Goal: Task Accomplishment & Management: Use online tool/utility

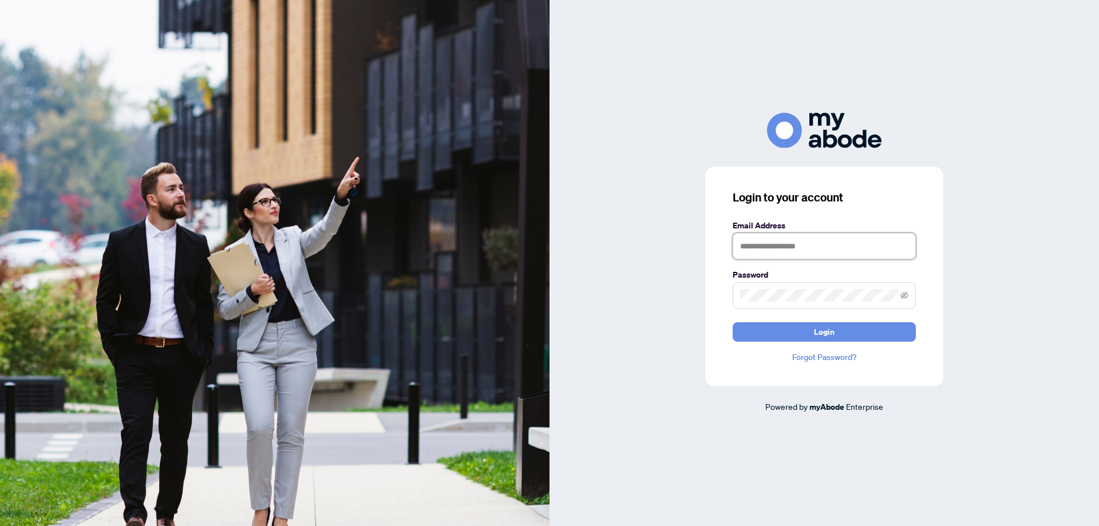
click at [756, 247] on input "text" at bounding box center [823, 246] width 183 height 26
type input "**********"
click at [817, 332] on span "Login" at bounding box center [824, 332] width 21 height 18
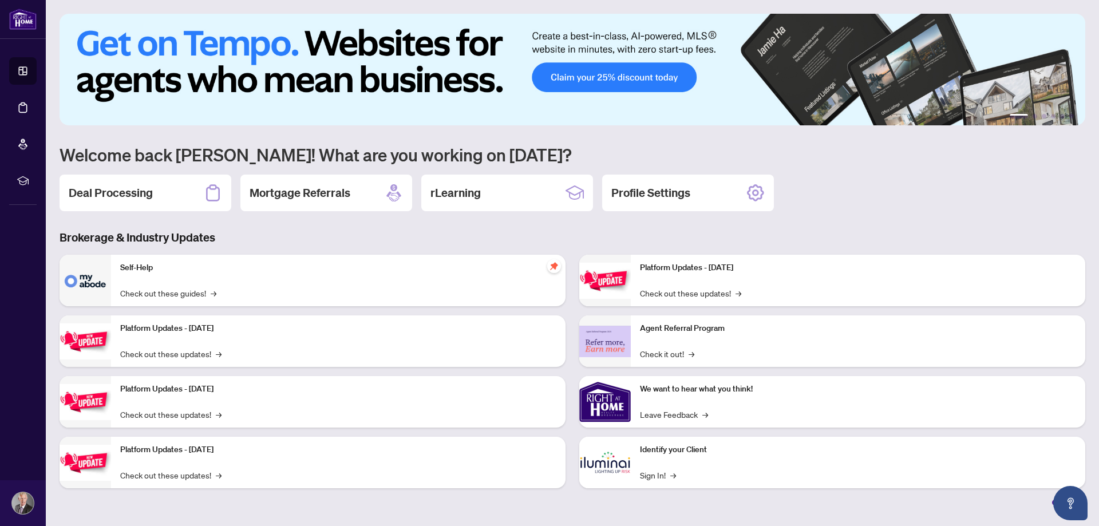
click at [153, 200] on div "Deal Processing" at bounding box center [146, 193] width 172 height 37
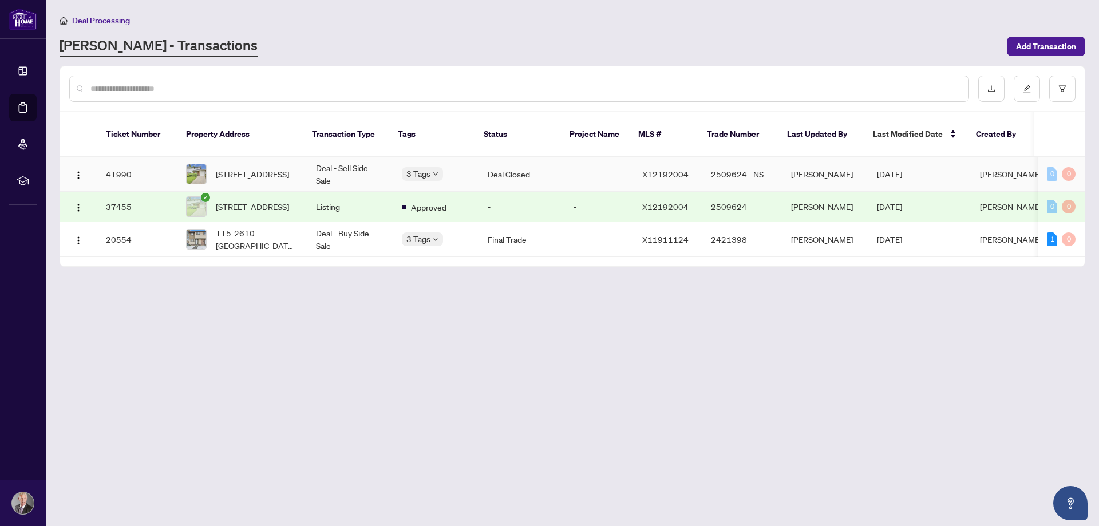
click at [633, 161] on td "X12192004" at bounding box center [667, 174] width 69 height 35
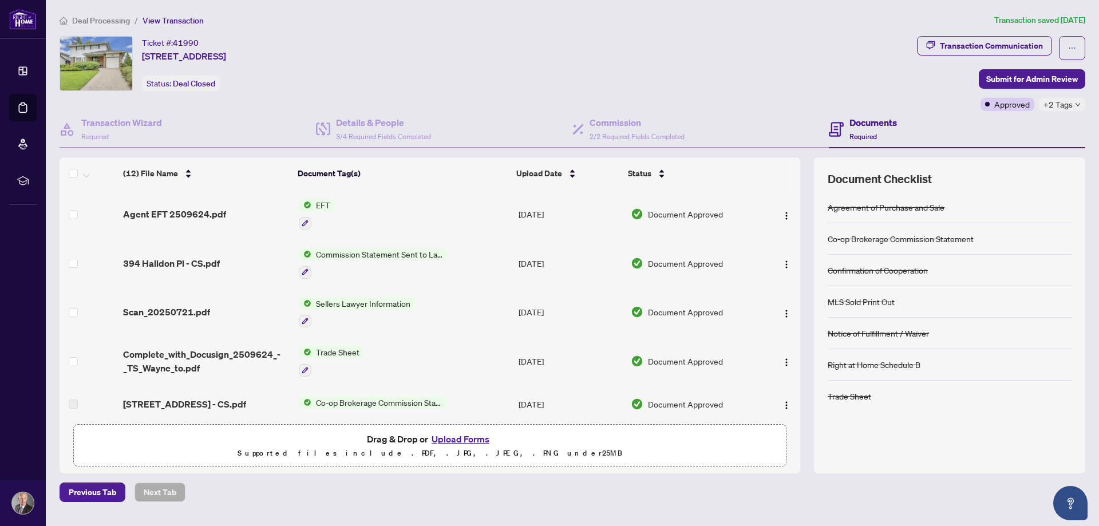
click at [310, 207] on img at bounding box center [305, 205] width 13 height 13
click at [289, 264] on span "EFT" at bounding box center [315, 260] width 126 height 13
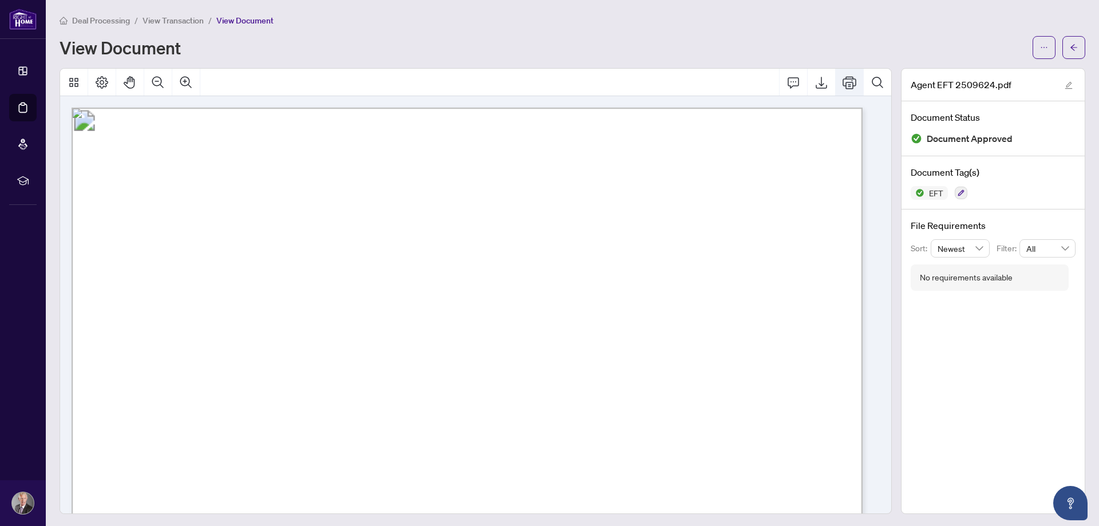
click at [842, 85] on icon "Print" at bounding box center [849, 82] width 14 height 13
click at [104, 19] on span "Deal Processing" at bounding box center [101, 20] width 58 height 10
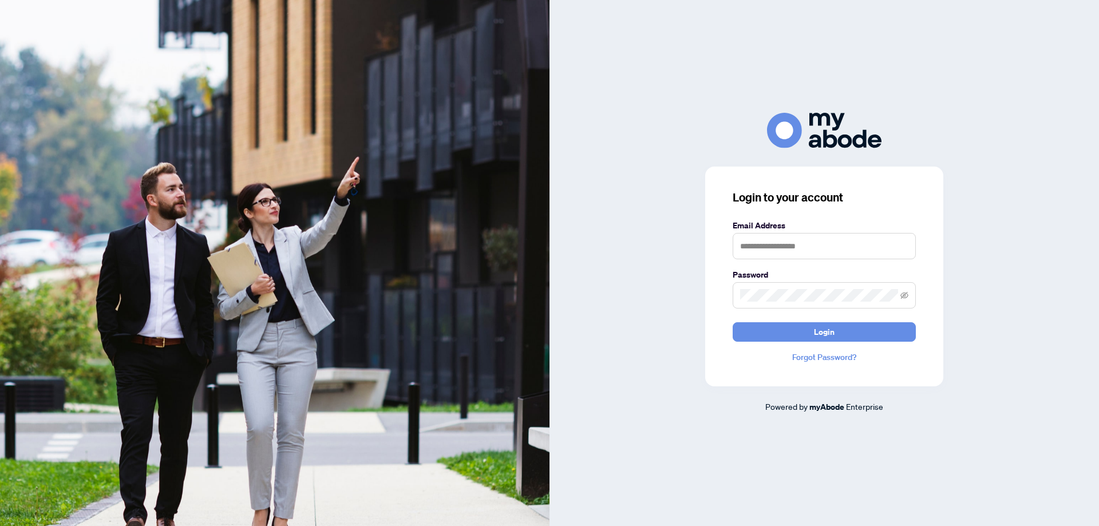
click at [607, 108] on div "Login to your account Email Address Password Login Forgot Password? Powered by …" at bounding box center [823, 263] width 549 height 526
